Goal: Communication & Community: Answer question/provide support

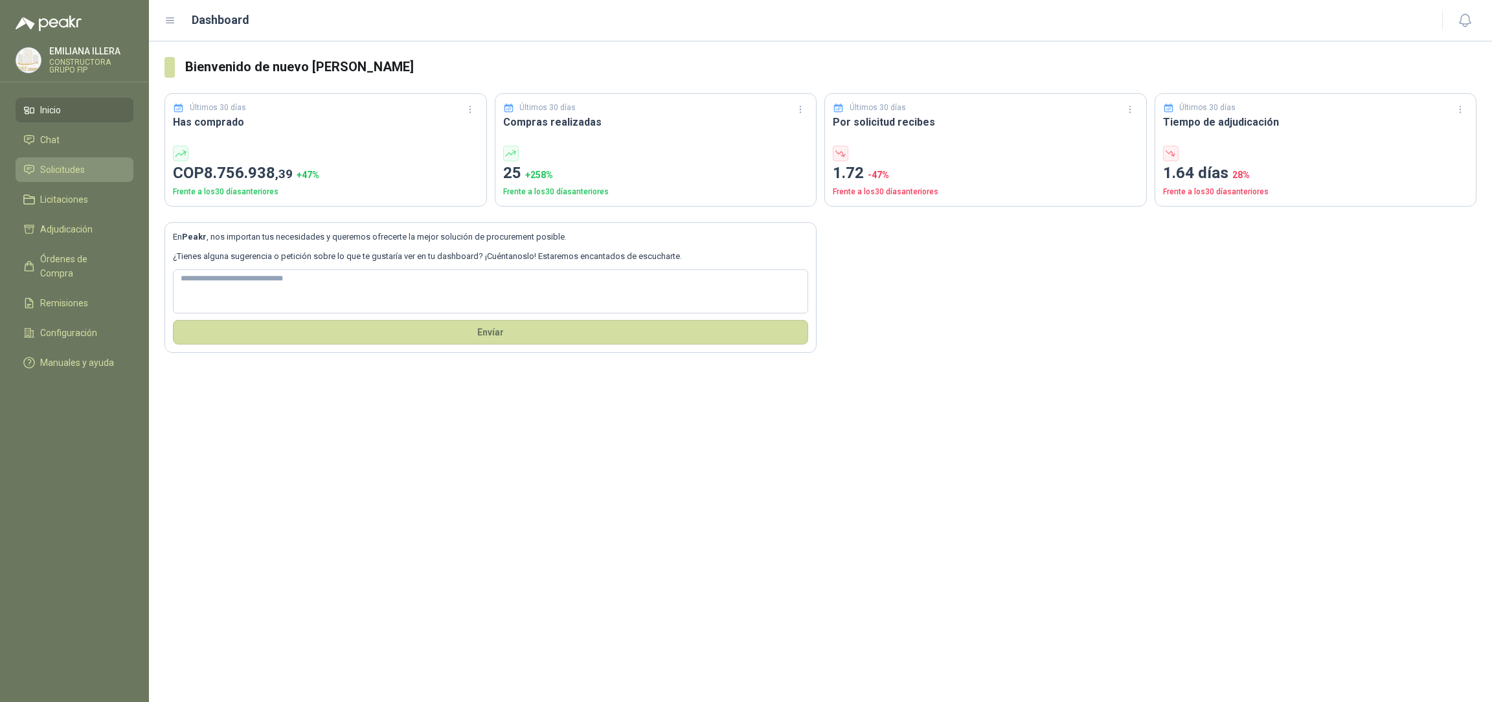
click at [100, 175] on li "Solicitudes" at bounding box center [74, 170] width 102 height 14
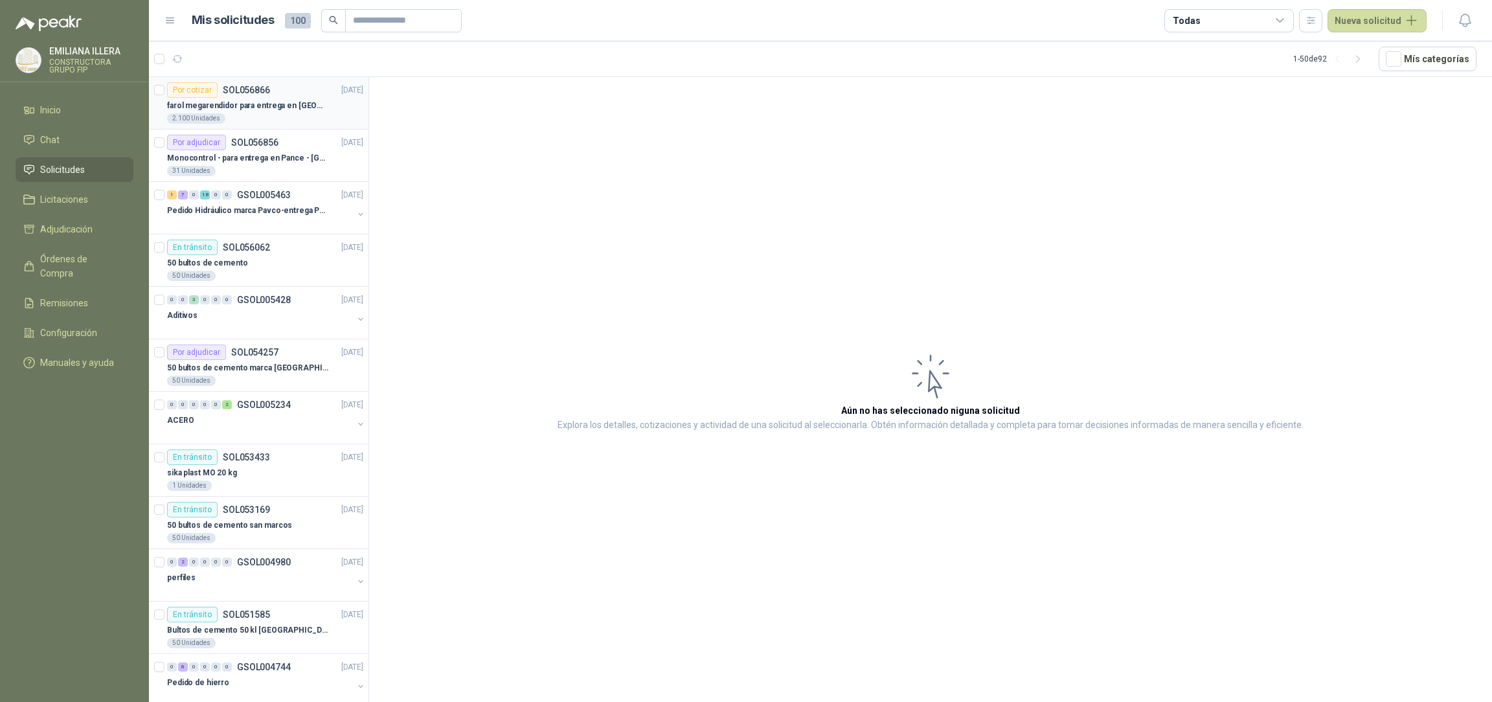
click at [271, 105] on p "farol megarendidor para entrega en [GEOGRAPHIC_DATA]" at bounding box center [247, 106] width 161 height 12
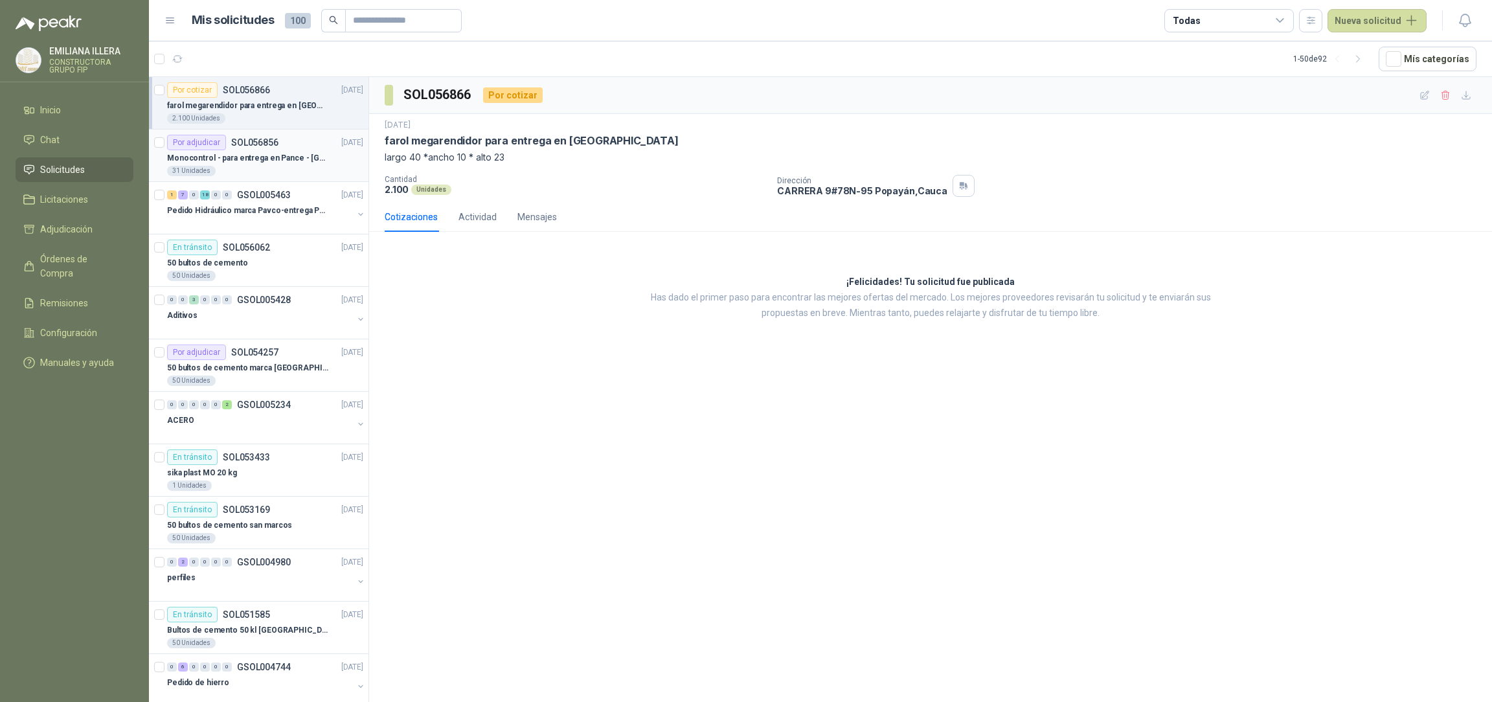
click at [240, 164] on div "Monocontrol - para entrega en Pance - [GEOGRAPHIC_DATA]" at bounding box center [265, 158] width 196 height 16
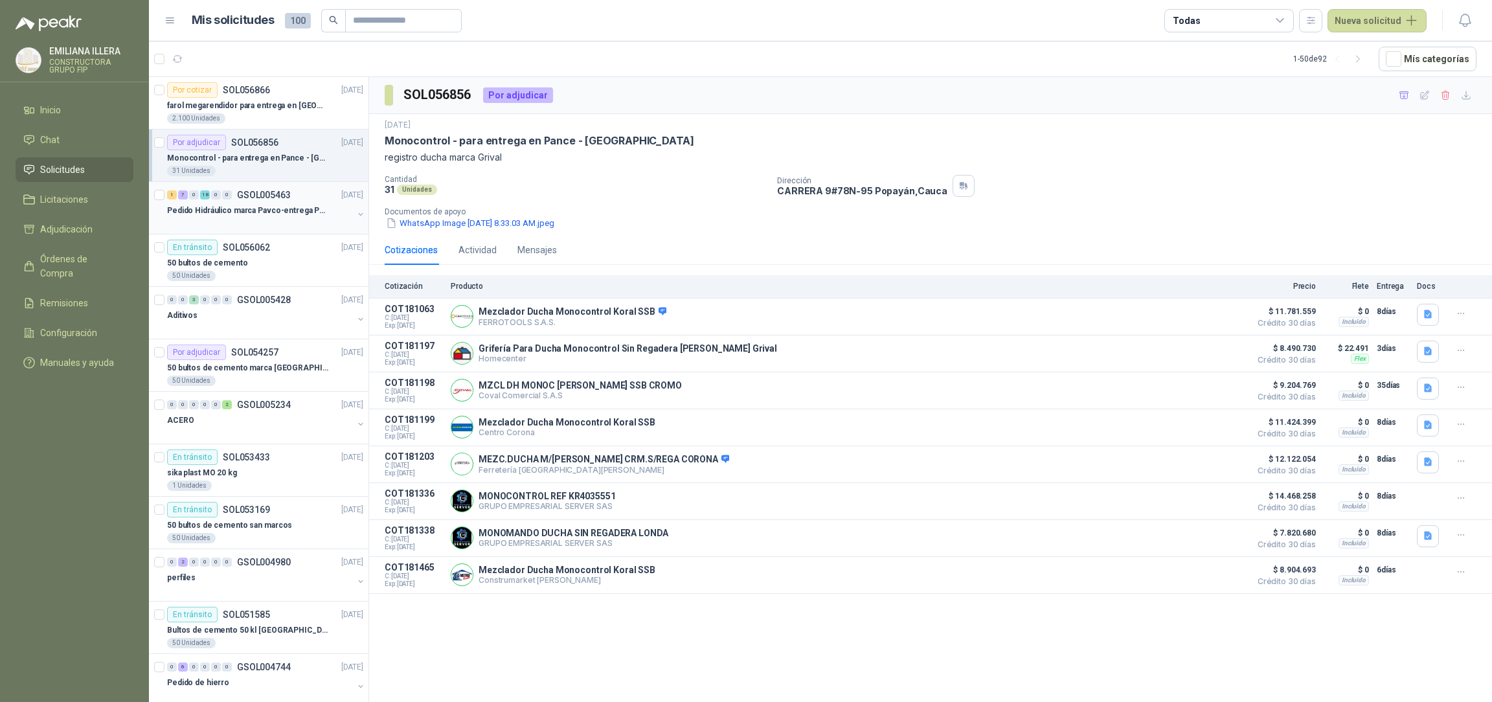
click at [240, 221] on div at bounding box center [260, 223] width 186 height 10
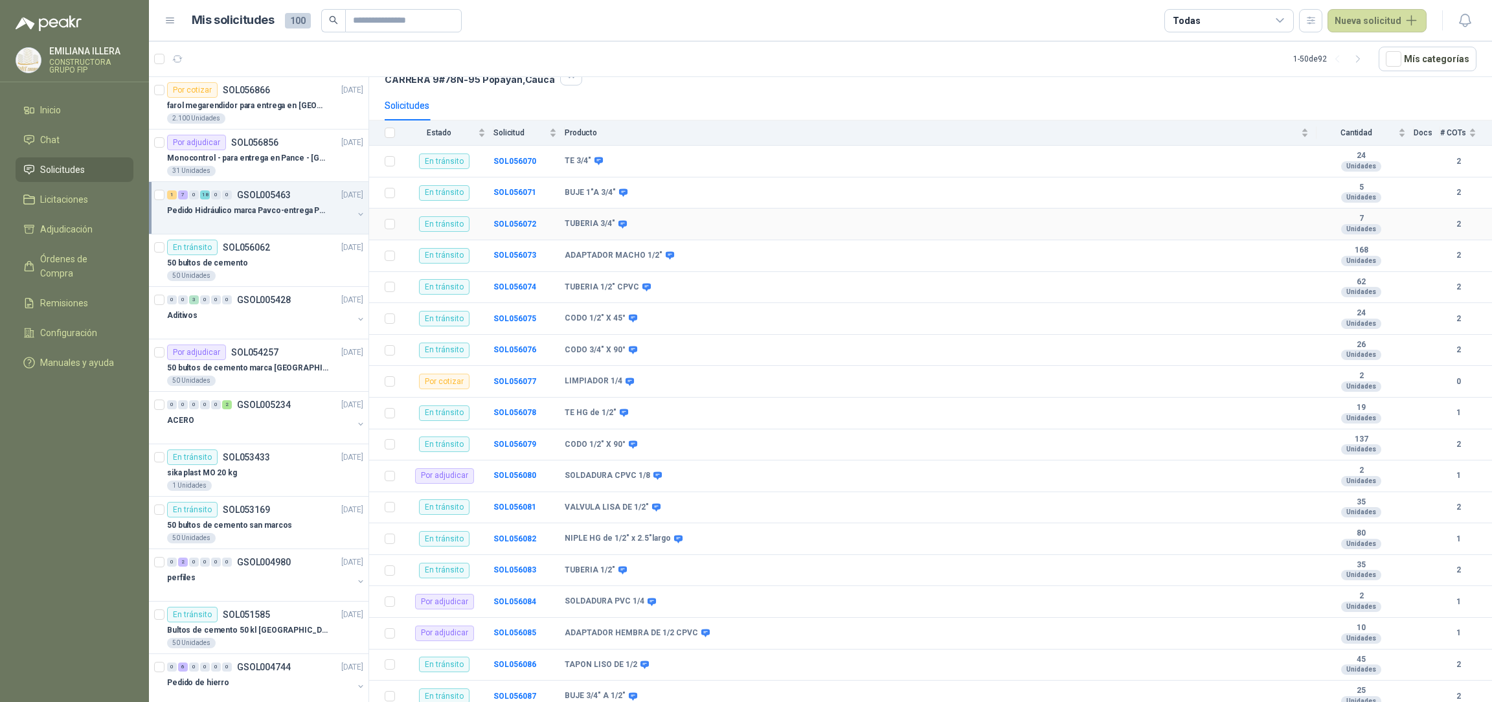
scroll to position [194, 0]
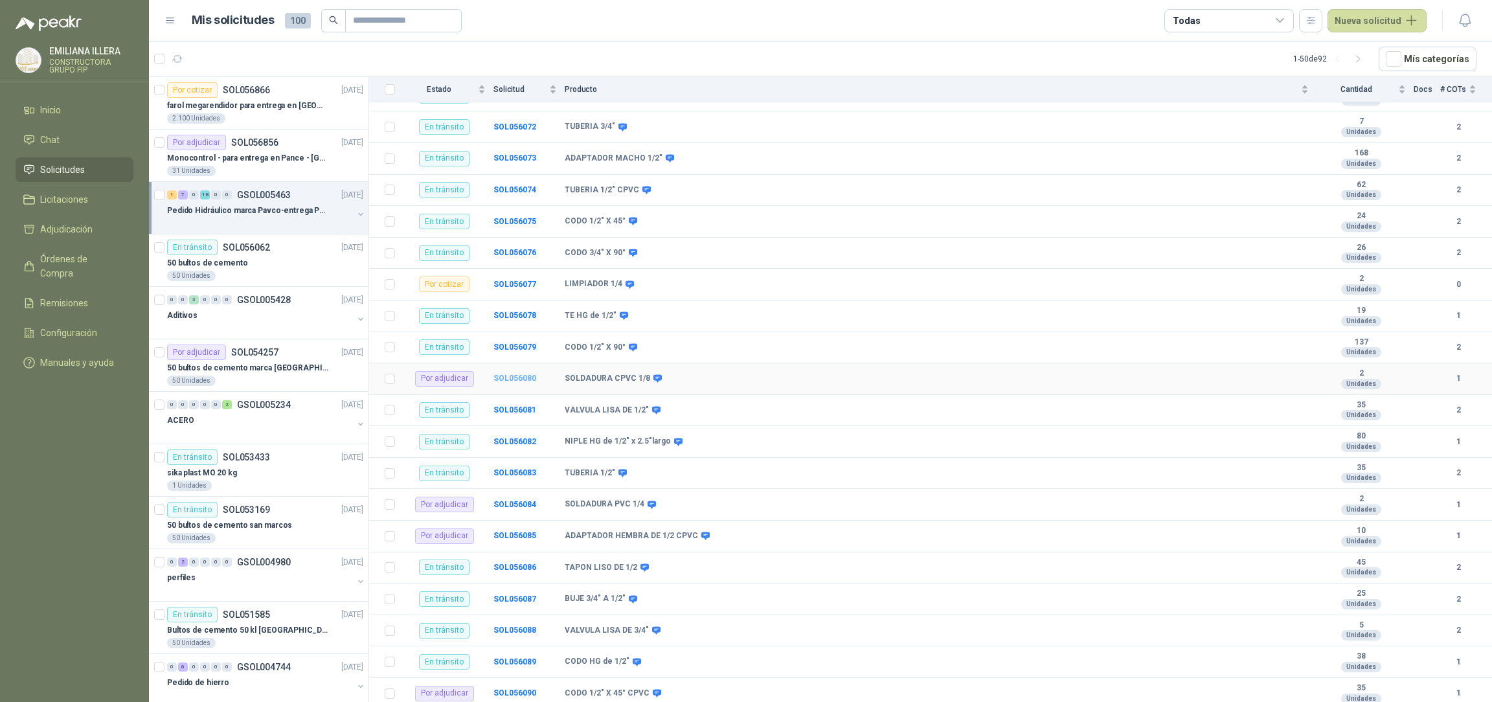
click at [513, 383] on b "SOL056080" at bounding box center [514, 378] width 43 height 9
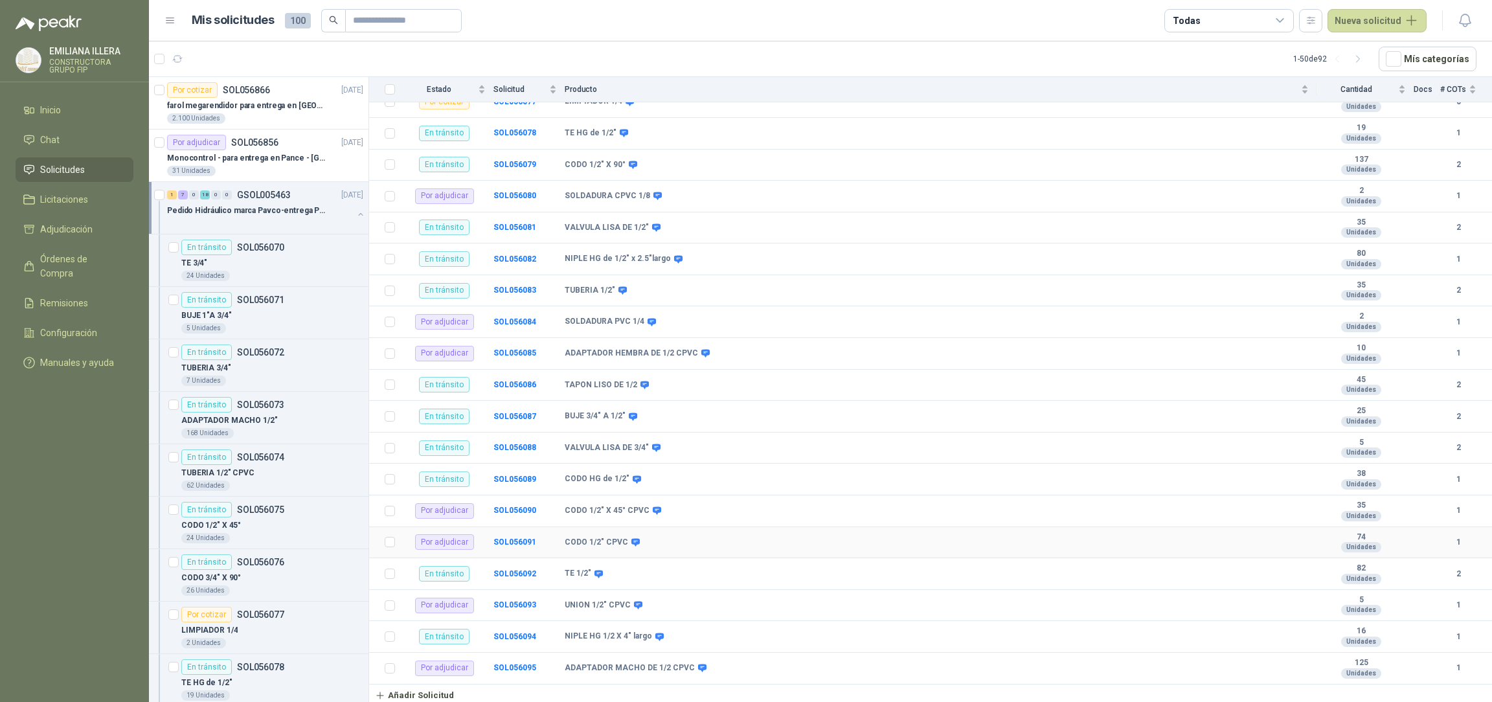
scroll to position [390, 0]
click at [510, 598] on td "SOL056093" at bounding box center [528, 606] width 71 height 32
click at [518, 607] on b "SOL056093" at bounding box center [514, 604] width 43 height 9
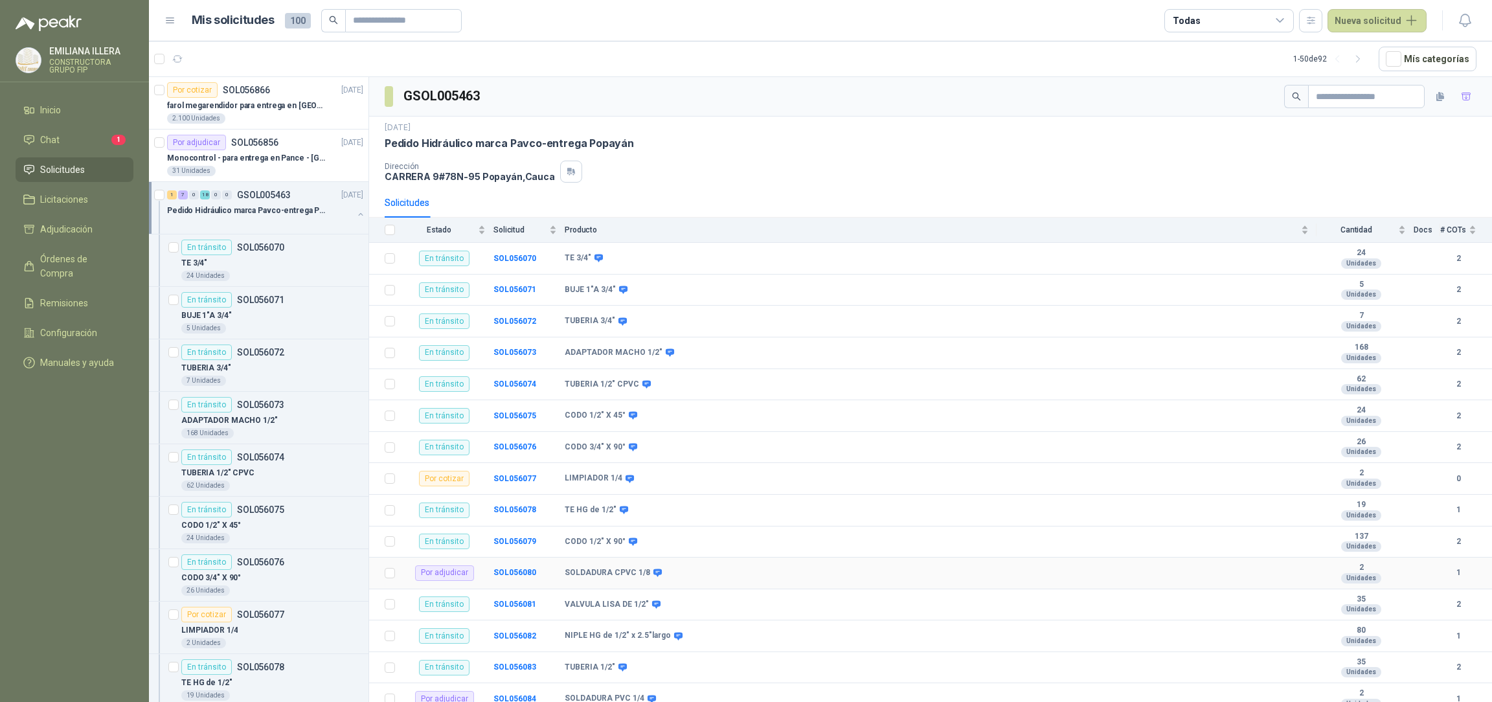
scroll to position [194, 0]
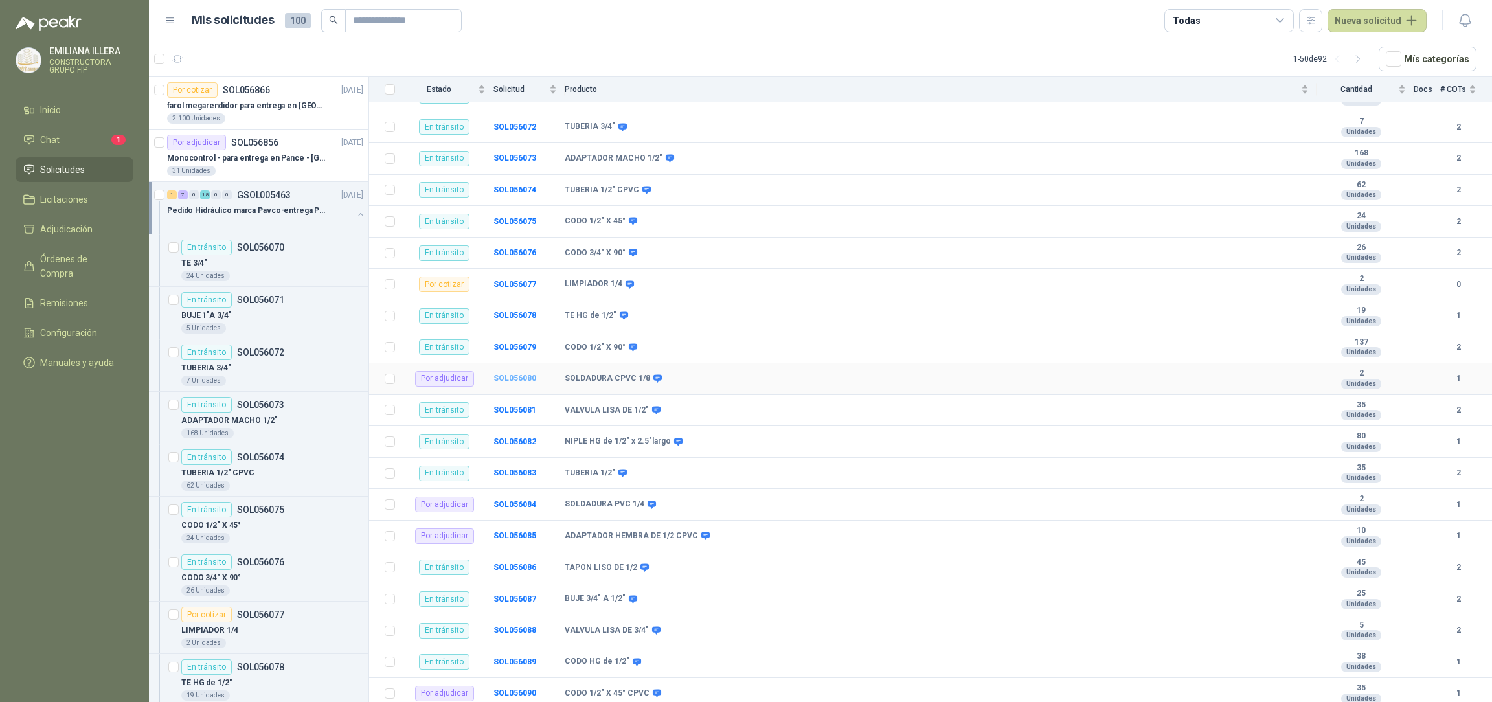
click at [519, 382] on b "SOL056080" at bounding box center [514, 378] width 43 height 9
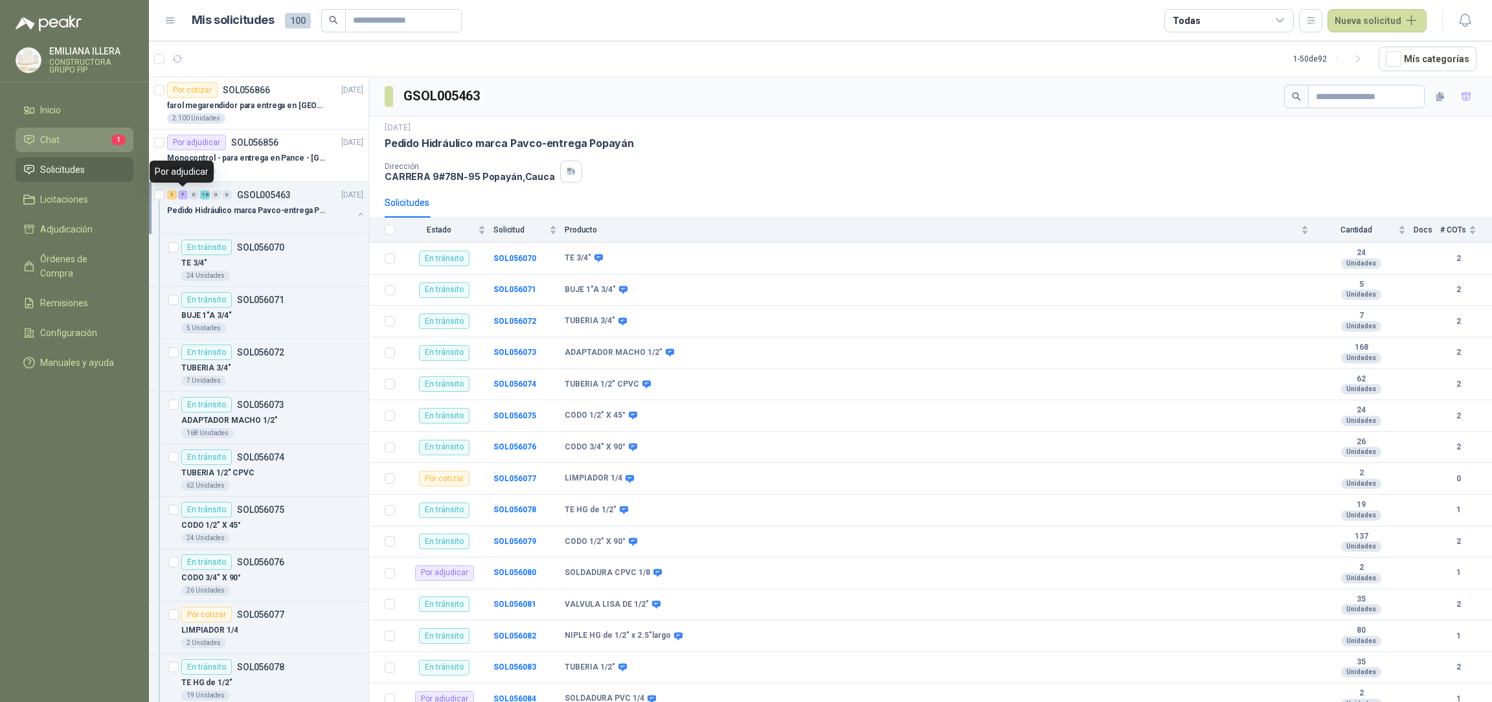
click at [85, 141] on li "Chat 1" at bounding box center [74, 140] width 102 height 14
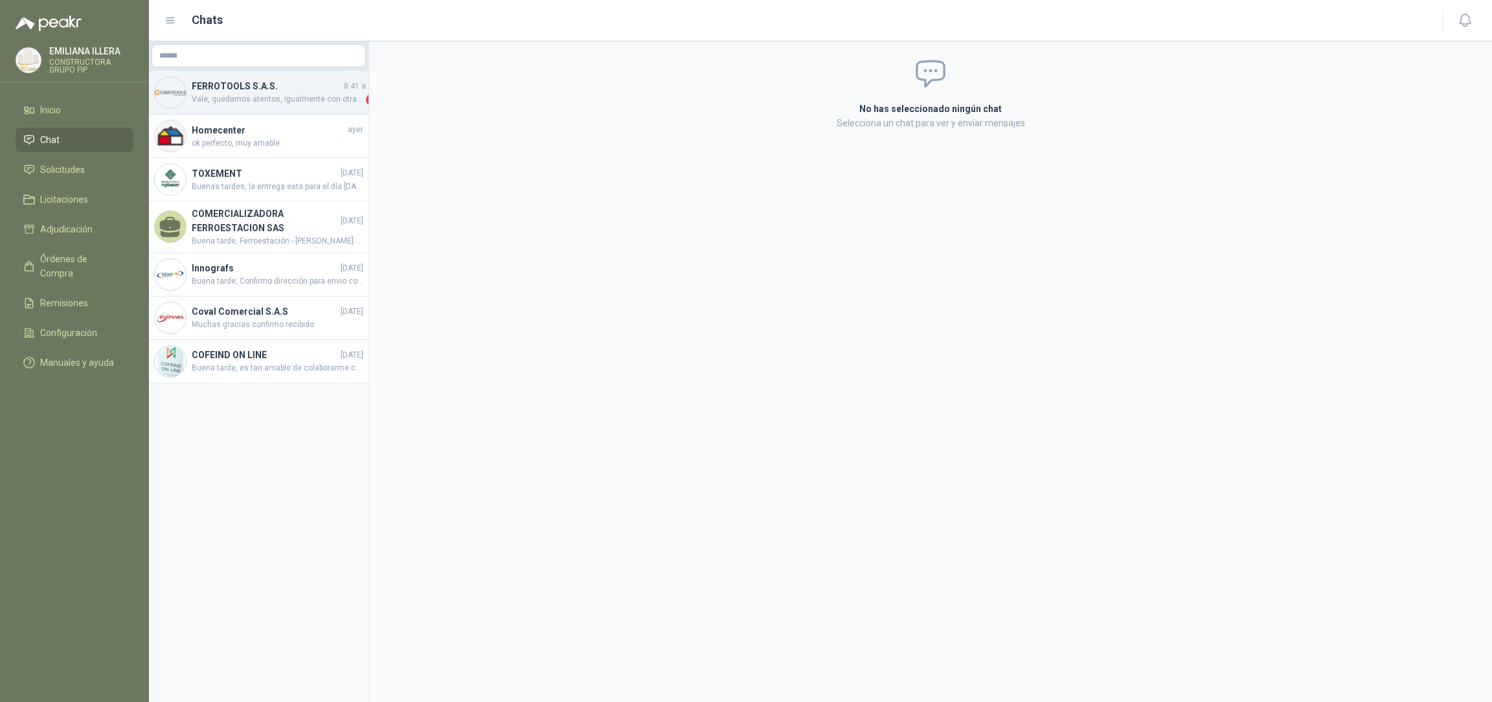
click at [282, 92] on h4 "FERROTOOLS S.A.S." at bounding box center [267, 86] width 150 height 14
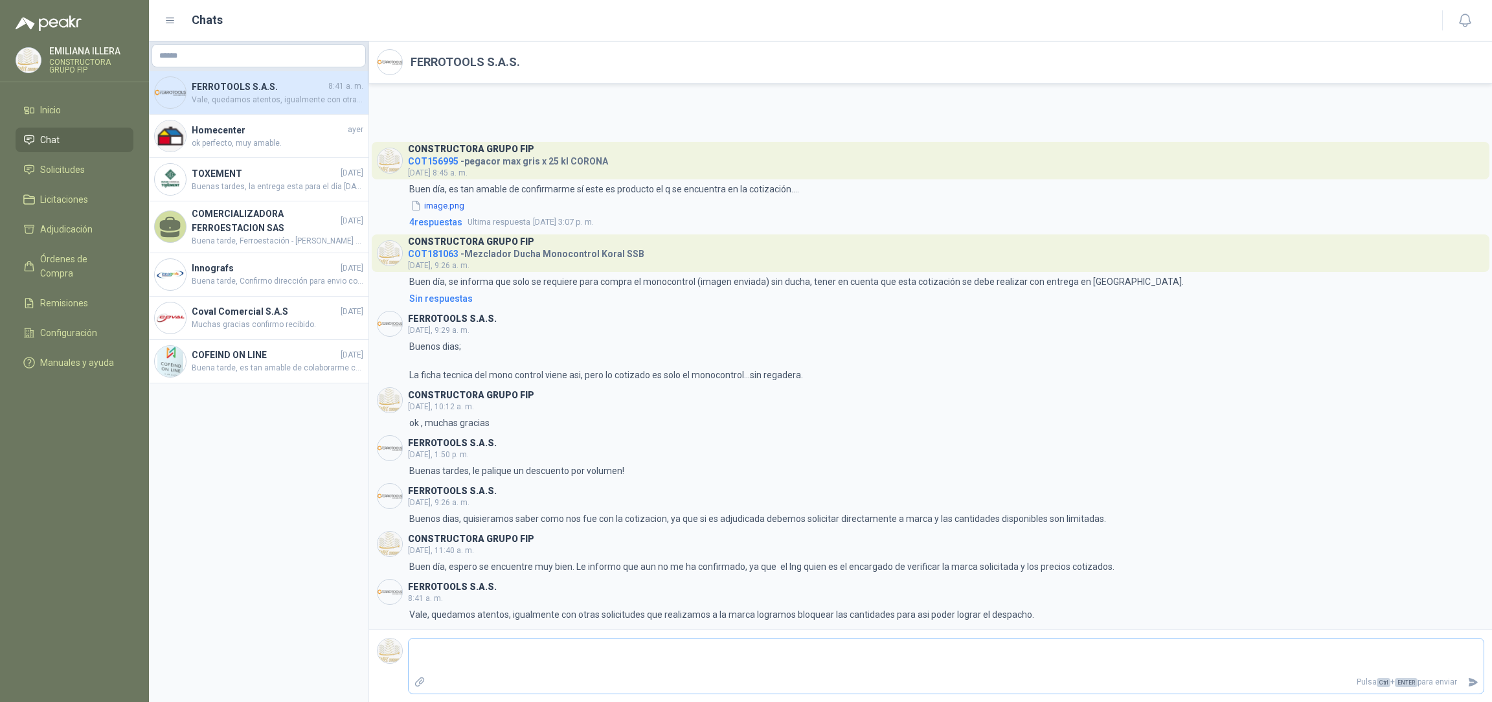
click at [545, 652] on textarea at bounding box center [946, 656] width 1075 height 30
click at [95, 168] on li "Solicitudes" at bounding box center [74, 170] width 102 height 14
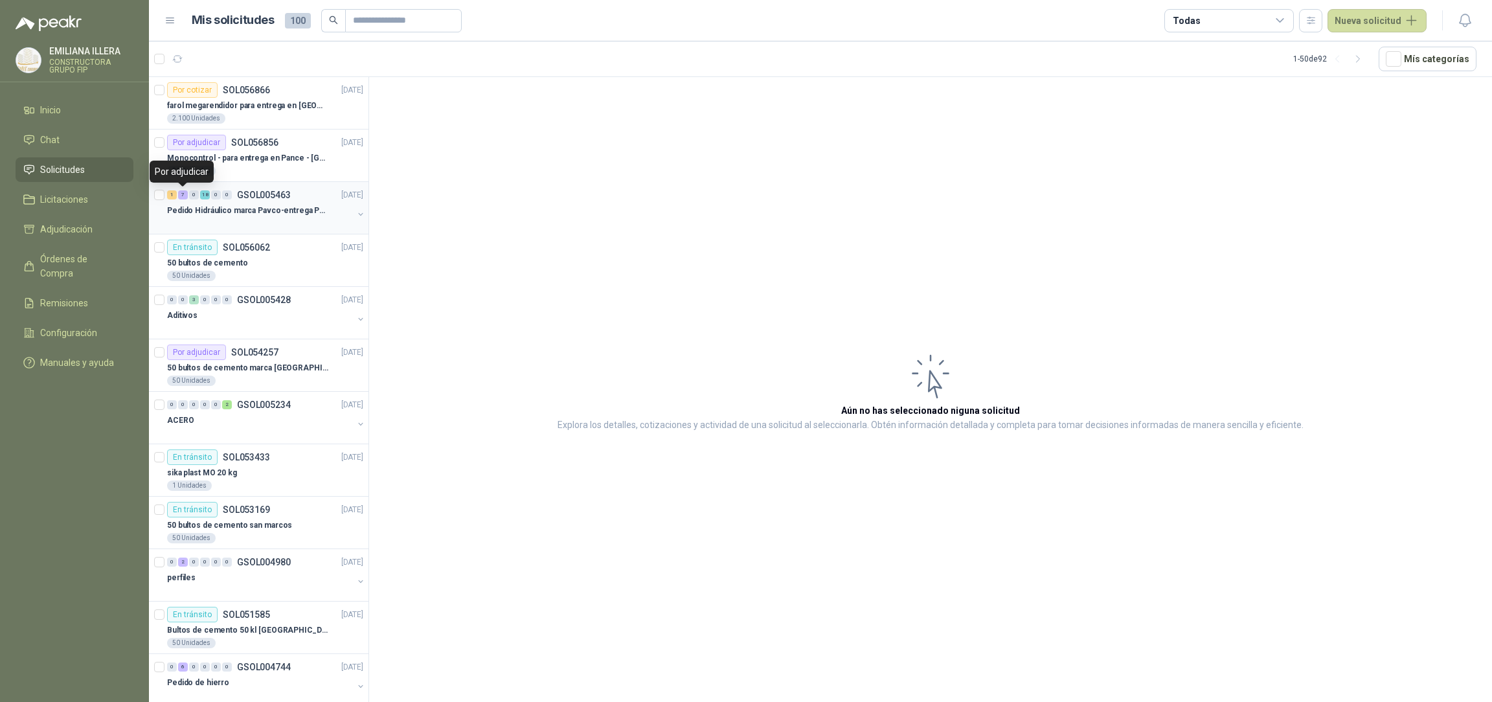
click at [181, 194] on div "7" at bounding box center [183, 194] width 10 height 9
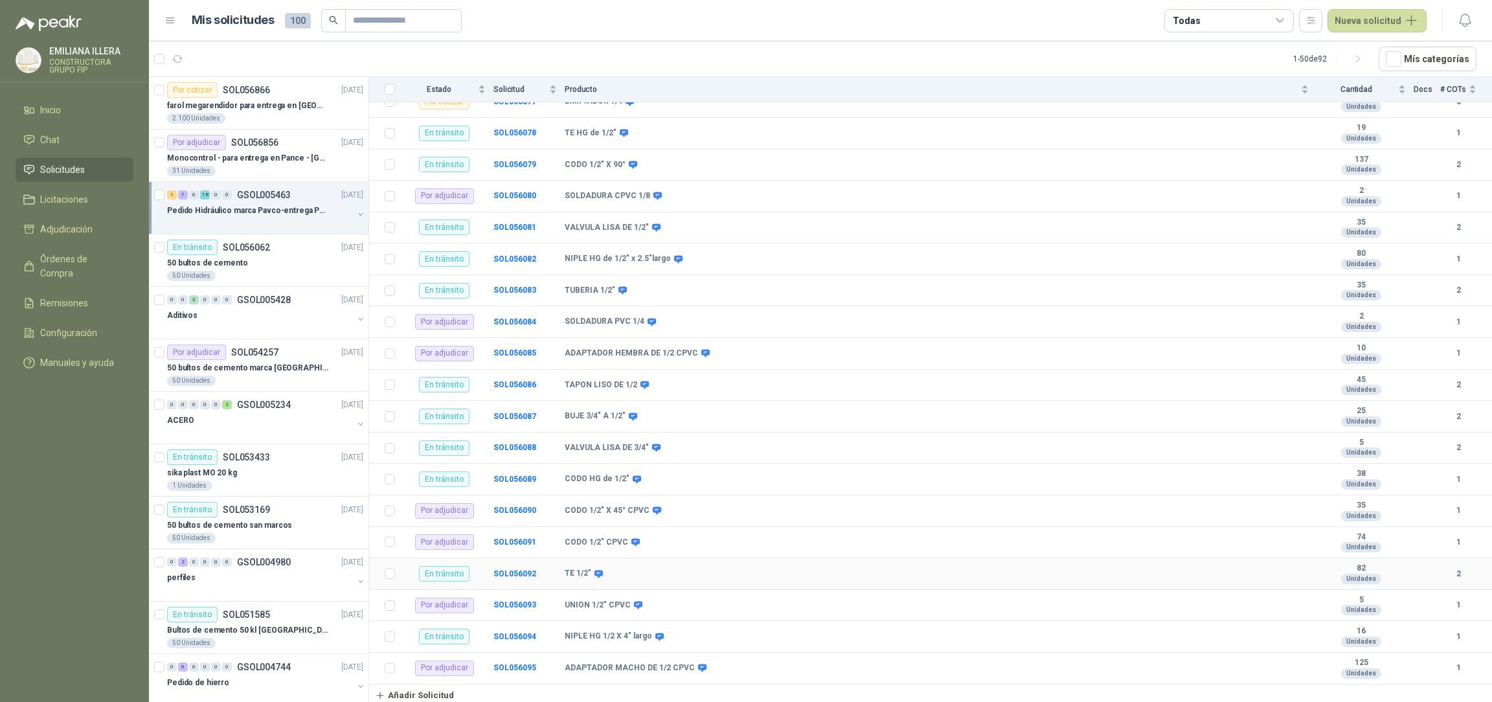
scroll to position [390, 0]
